Goal: Task Accomplishment & Management: Manage account settings

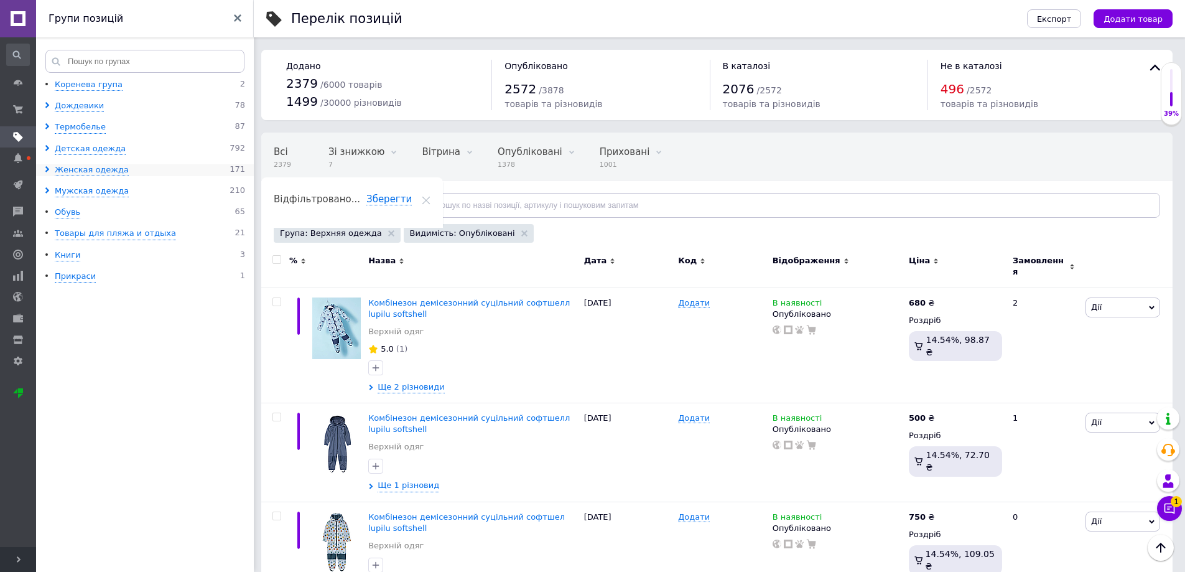
scroll to position [859, 0]
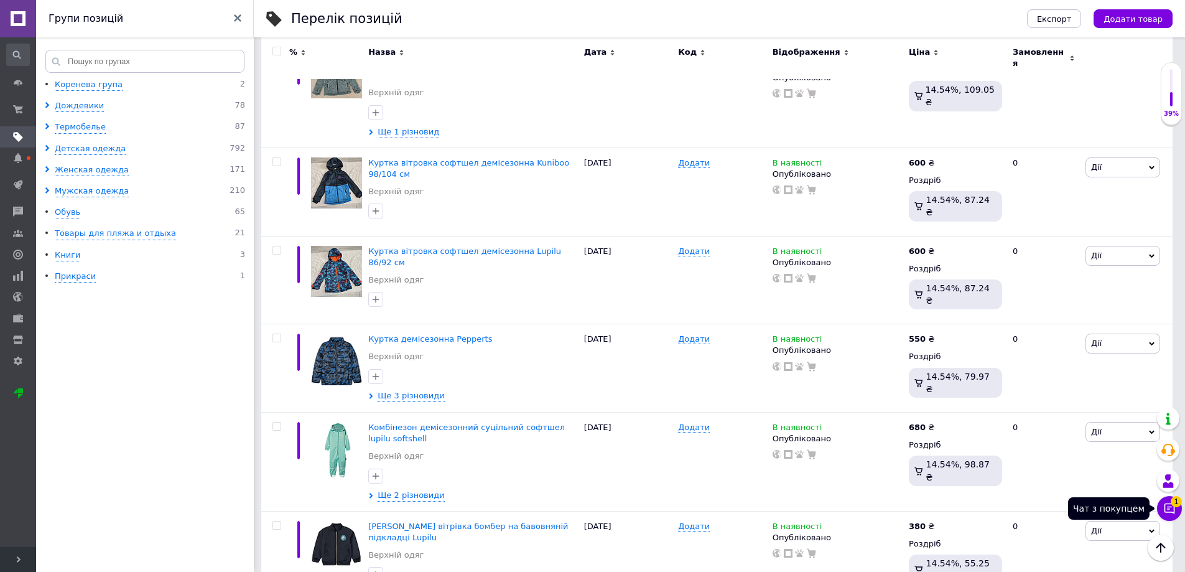
click at [1166, 501] on button "Чат з покупцем 1" at bounding box center [1169, 508] width 25 height 25
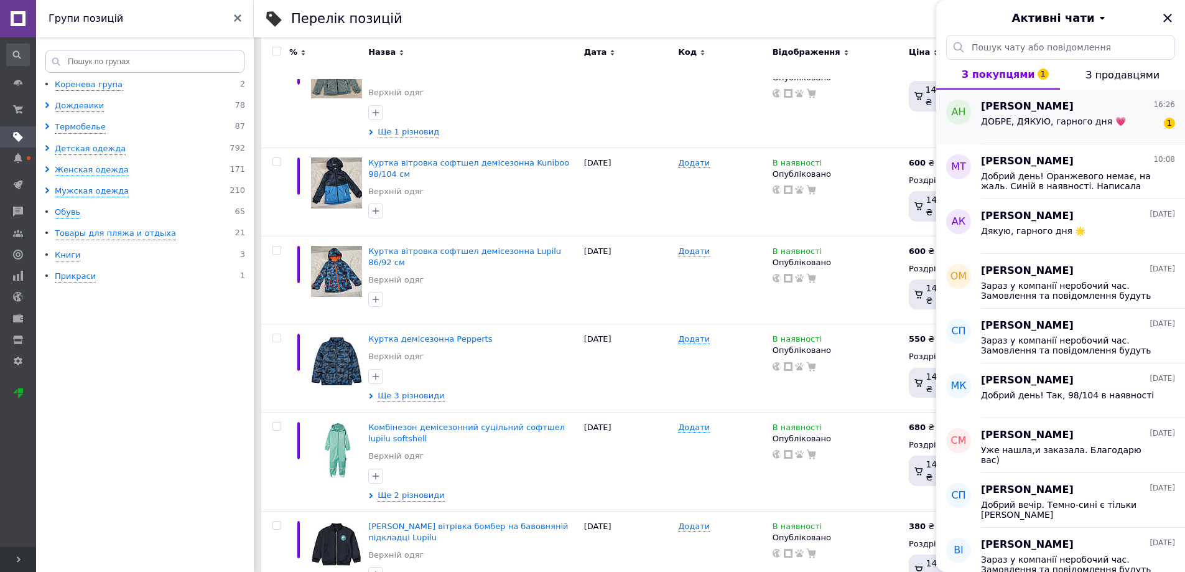
click at [1044, 121] on span "ДОБРЕ, ДЯКУЮ, гарного дня 💗" at bounding box center [1053, 121] width 145 height 10
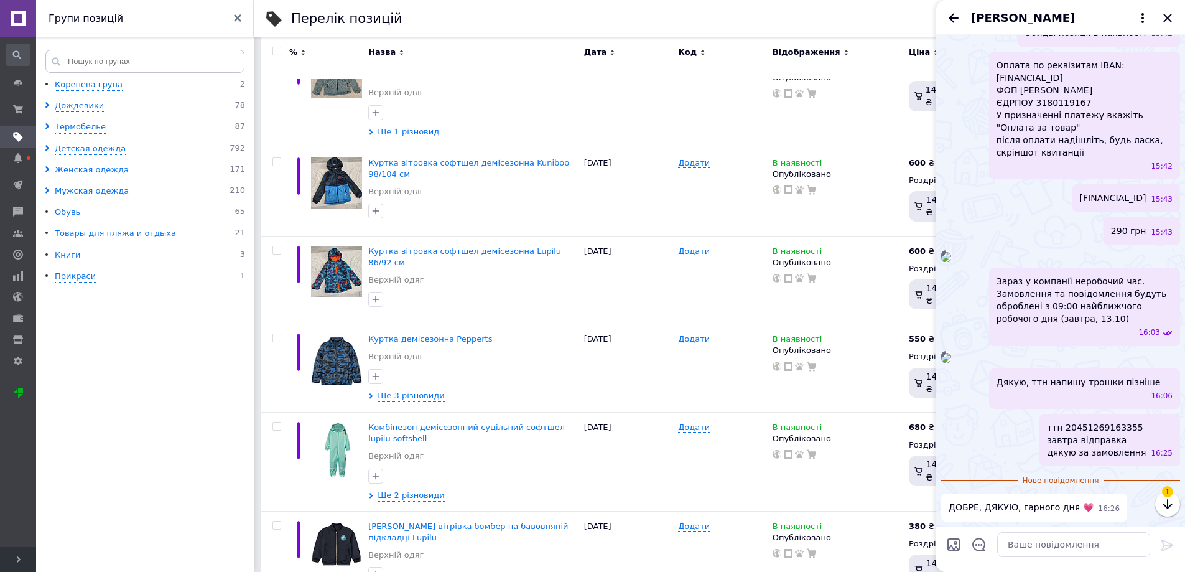
scroll to position [608, 0]
click at [1091, 548] on textarea at bounding box center [1073, 544] width 153 height 25
click at [1175, 17] on div "[PERSON_NAME]" at bounding box center [1060, 17] width 249 height 35
click at [1172, 17] on icon "Закрити" at bounding box center [1167, 18] width 15 height 15
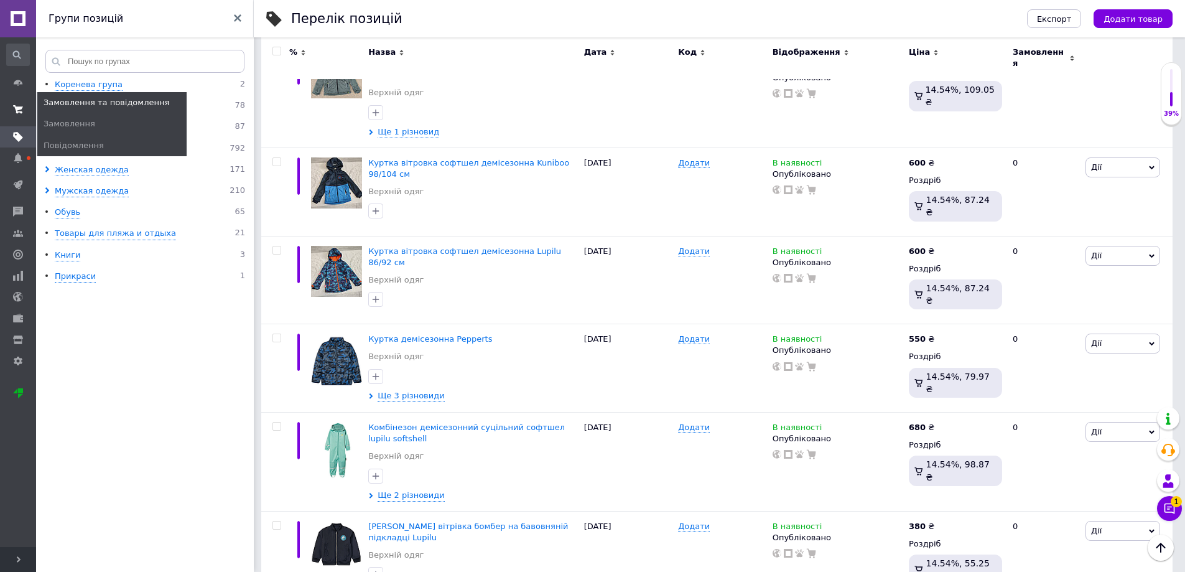
click at [19, 109] on use at bounding box center [18, 109] width 10 height 8
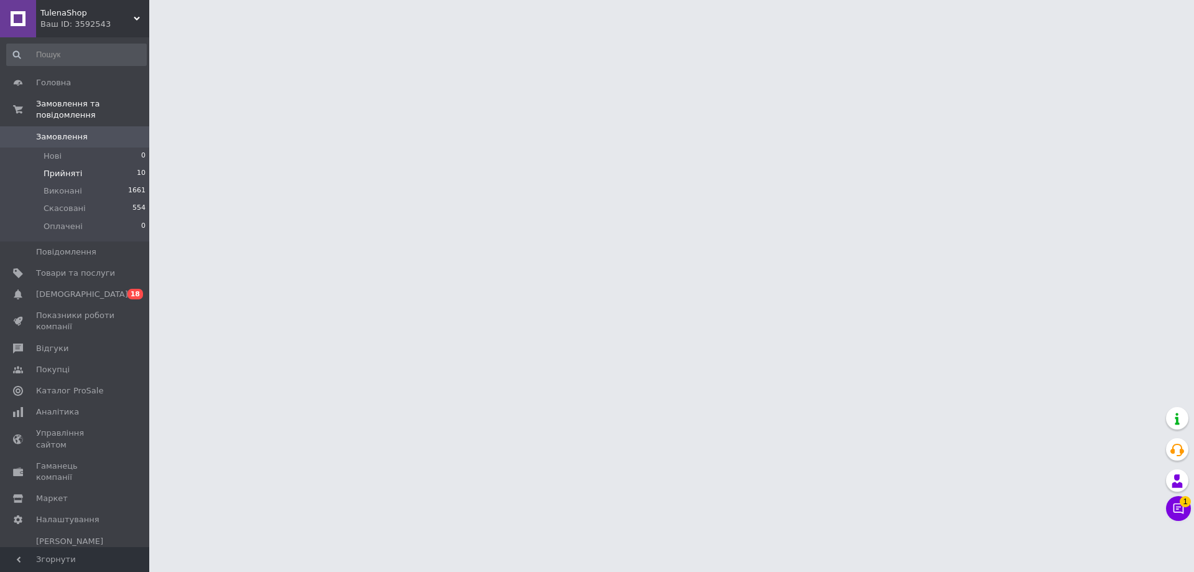
click at [54, 168] on span "Прийняті" at bounding box center [63, 173] width 39 height 11
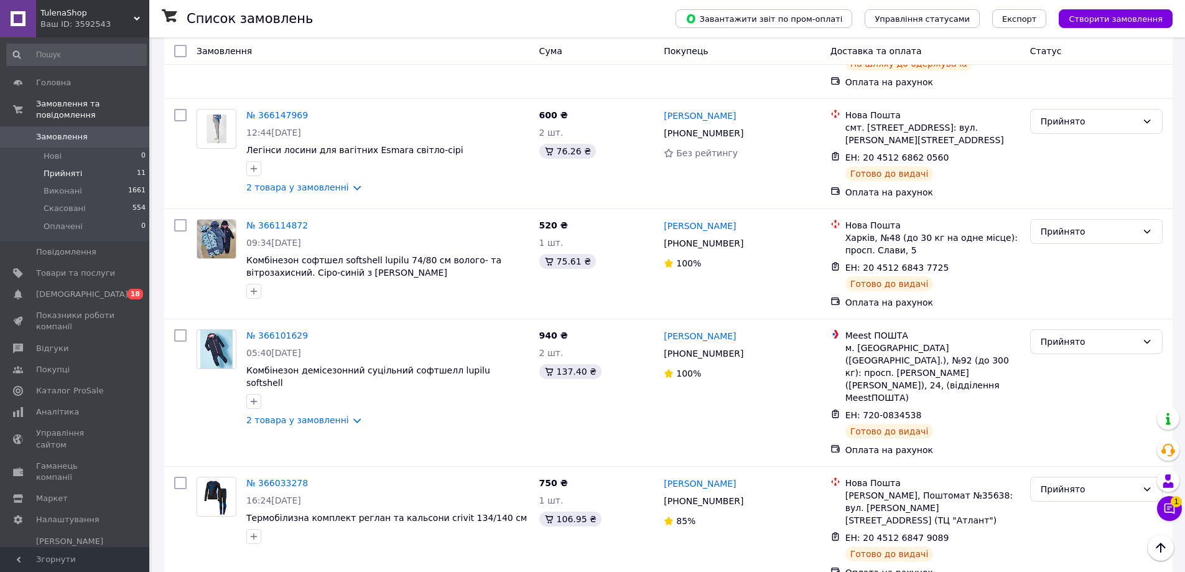
scroll to position [815, 0]
click at [1060, 498] on li "Виконано" at bounding box center [1096, 499] width 131 height 22
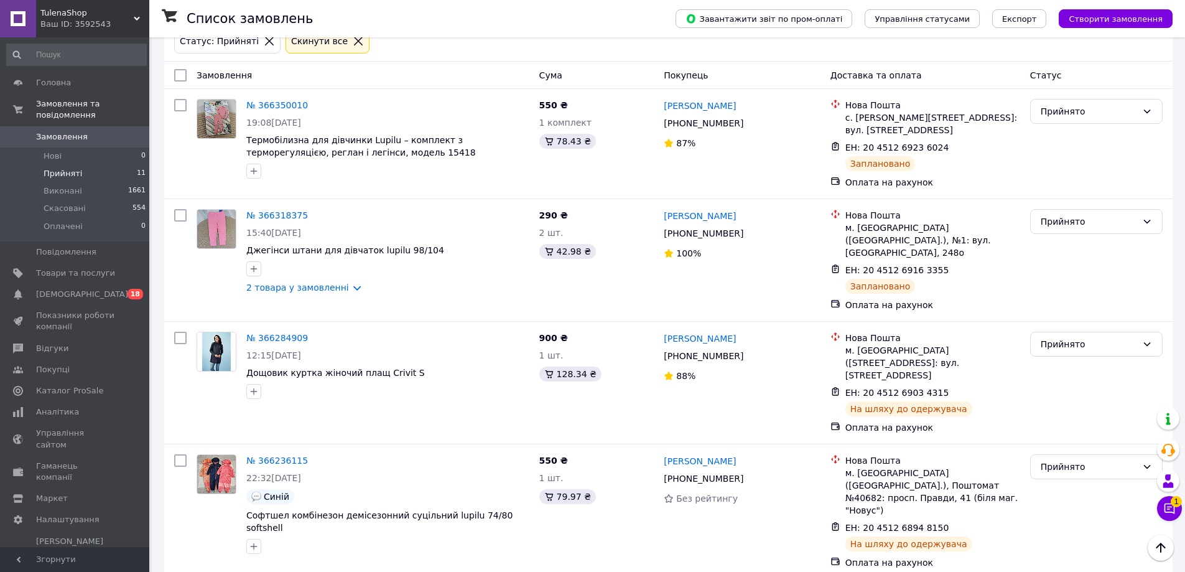
scroll to position [0, 0]
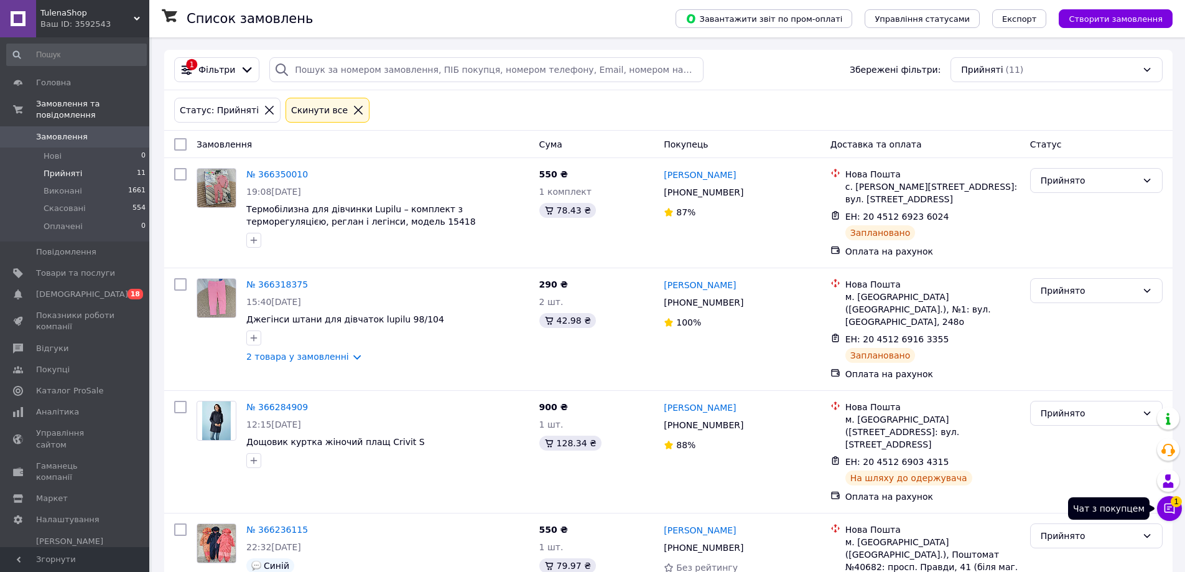
click at [1162, 501] on button "Чат з покупцем 1" at bounding box center [1169, 508] width 25 height 25
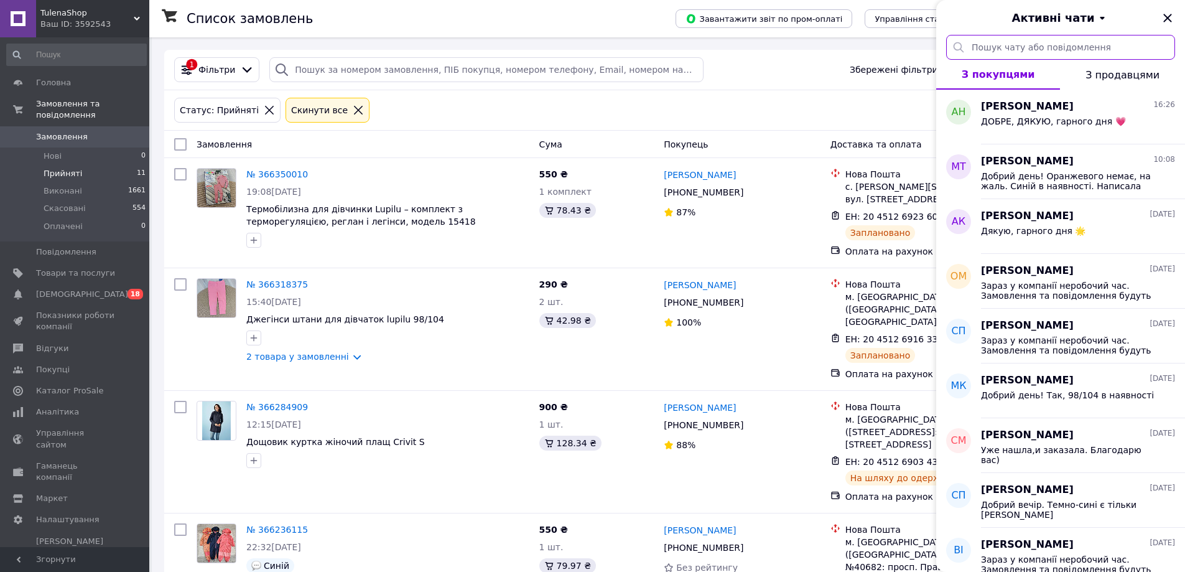
click at [1116, 59] on input "text" at bounding box center [1060, 47] width 229 height 25
click at [1118, 72] on span "З продавцями" at bounding box center [1122, 75] width 74 height 12
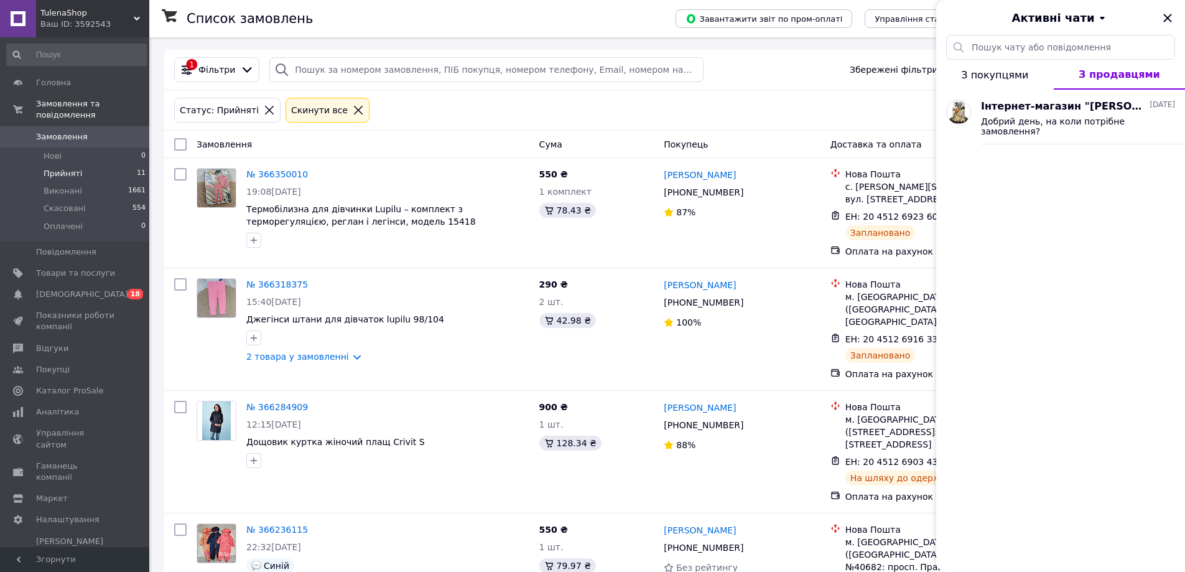
click at [1005, 70] on span "З покупцями" at bounding box center [994, 75] width 67 height 12
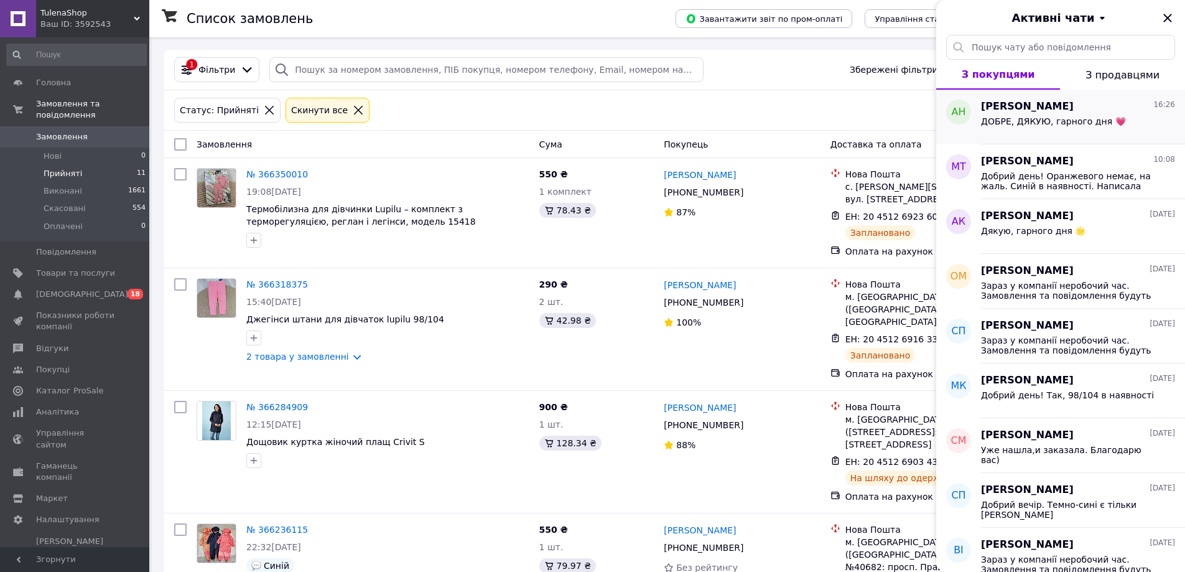
click at [1006, 129] on div "ДОБРЕ, ДЯКУЮ, гарного дня 💗" at bounding box center [1053, 124] width 145 height 17
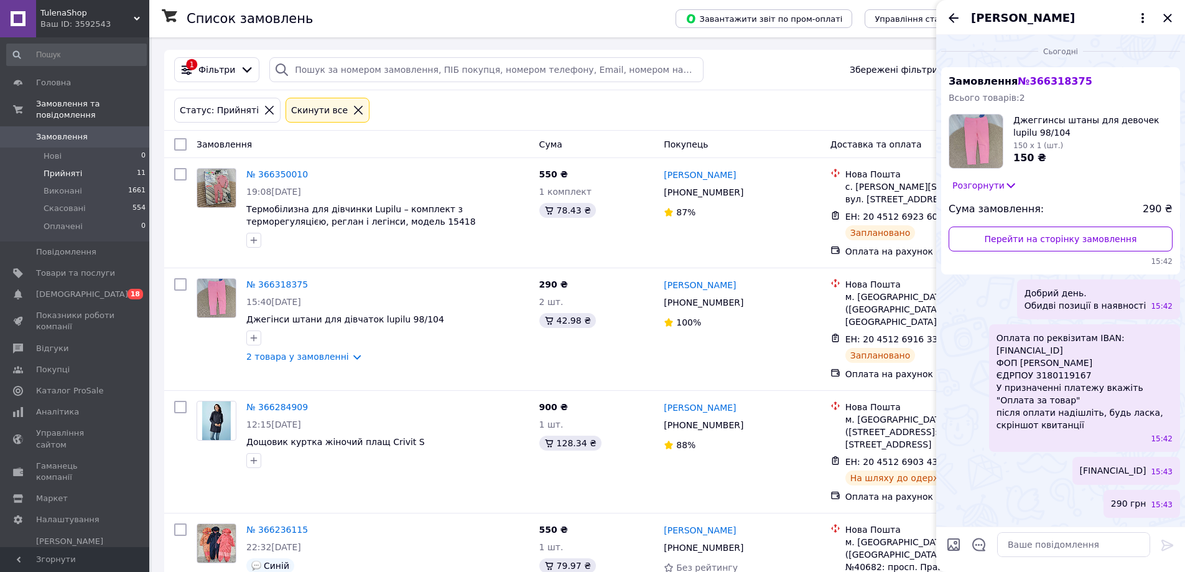
scroll to position [509, 0]
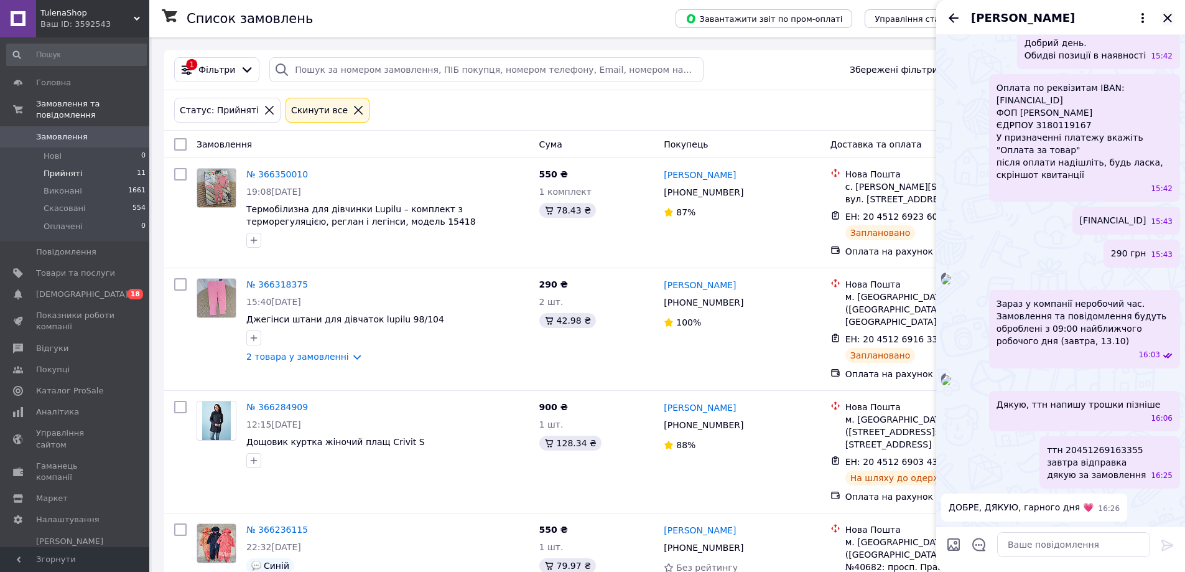
click at [1170, 16] on icon "Закрити" at bounding box center [1167, 18] width 8 height 8
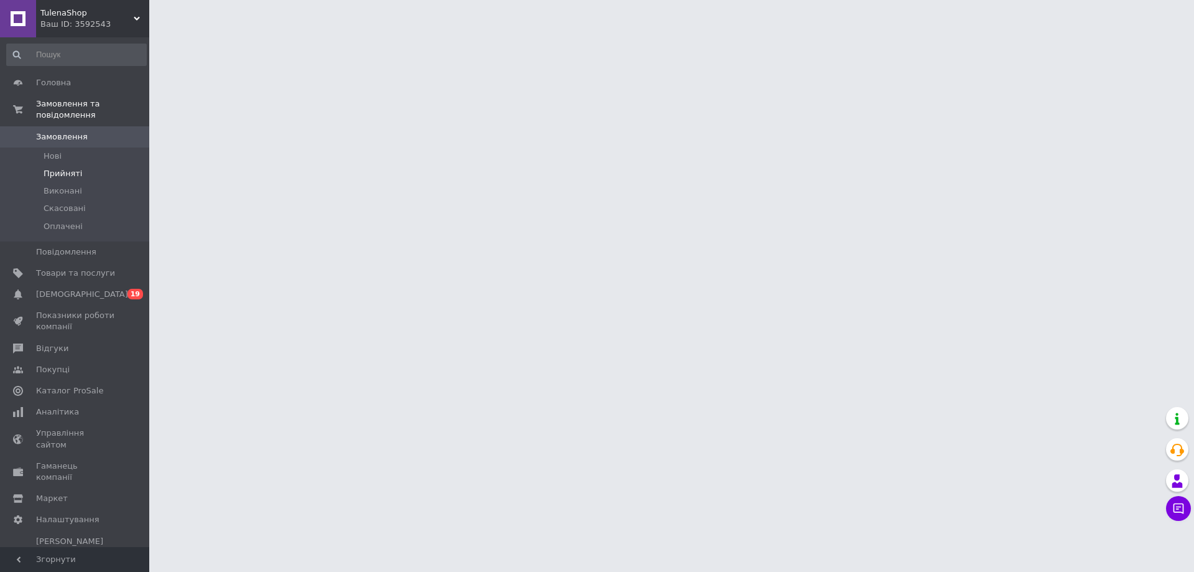
click at [63, 168] on span "Прийняті" at bounding box center [63, 173] width 39 height 11
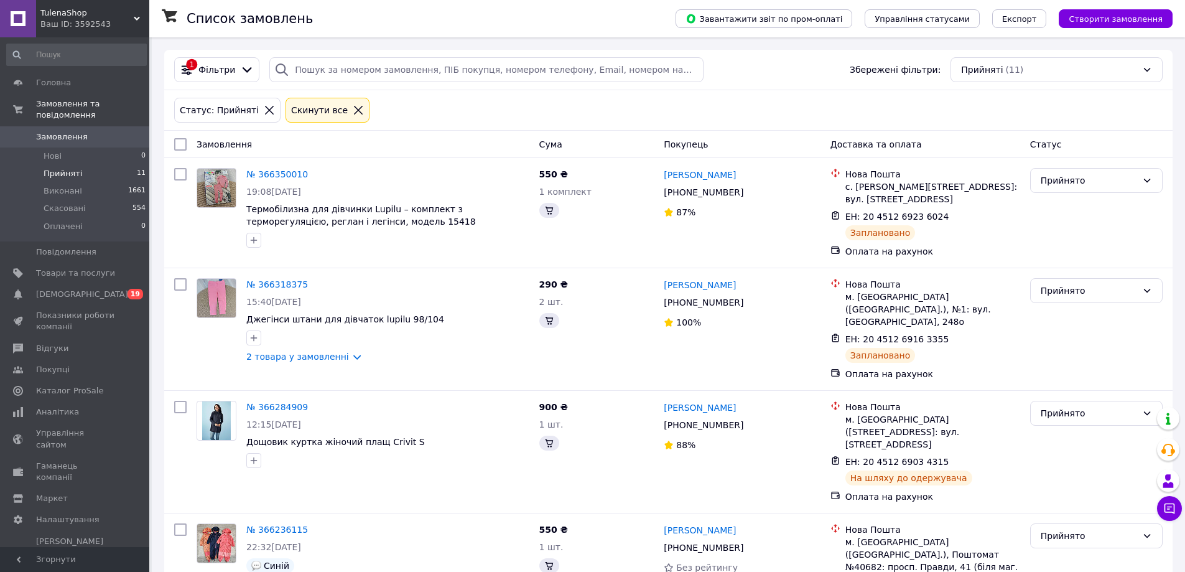
click at [63, 168] on span "Прийняті" at bounding box center [63, 173] width 39 height 11
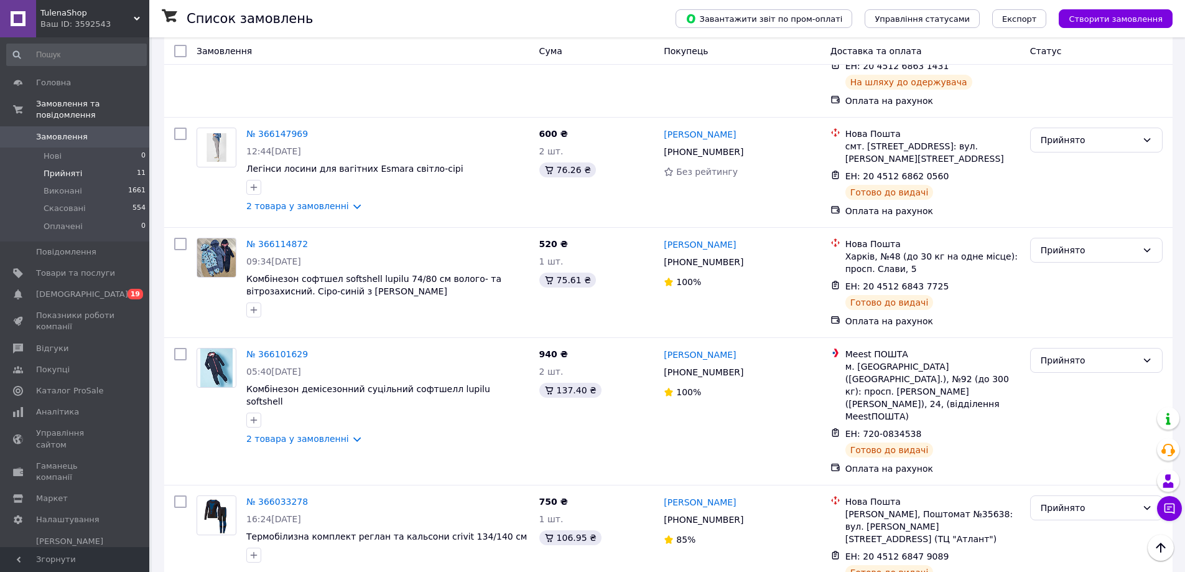
scroll to position [815, 0]
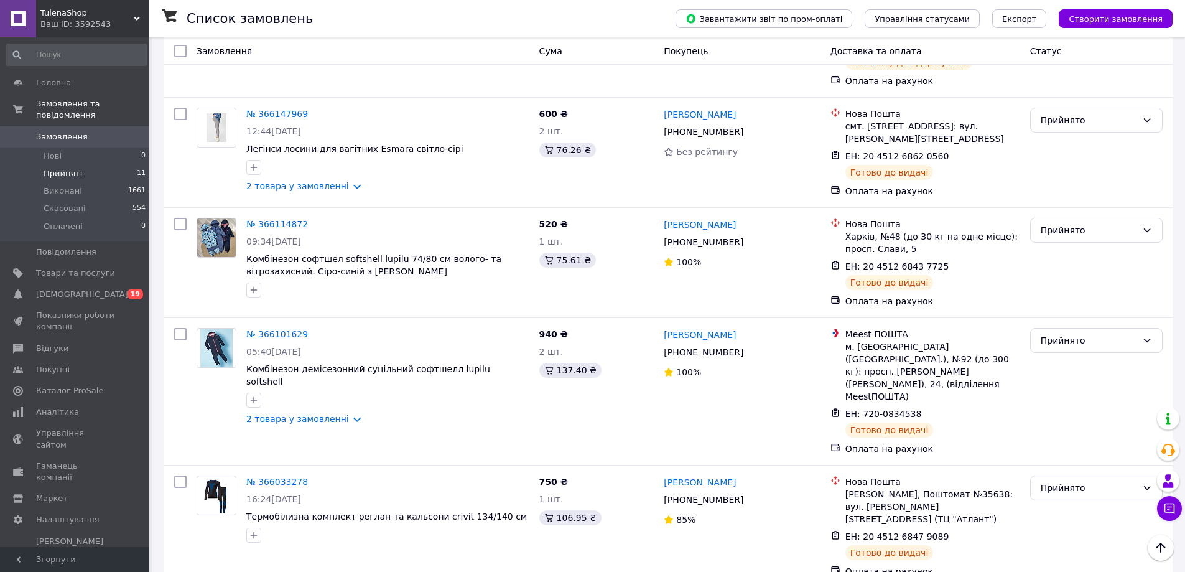
click at [61, 168] on span "Прийняті" at bounding box center [63, 173] width 39 height 11
click at [65, 168] on span "Прийняті" at bounding box center [63, 173] width 39 height 11
